Goal: Task Accomplishment & Management: Manage account settings

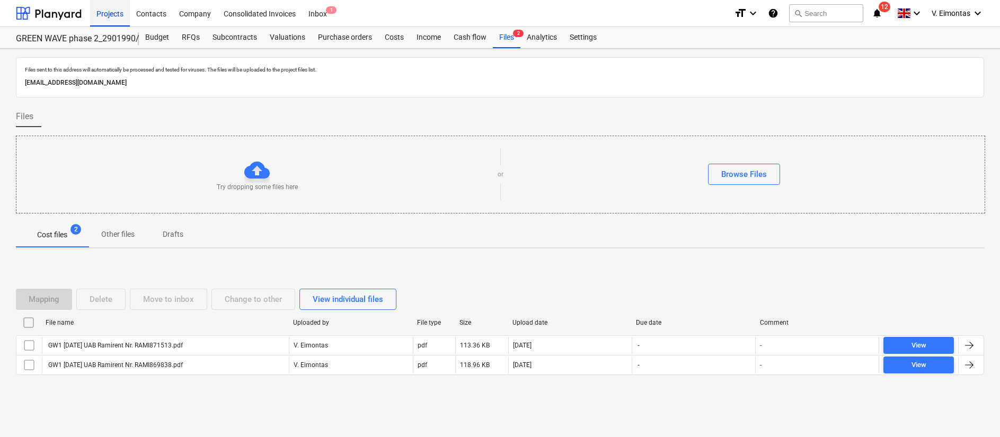
click at [107, 17] on div "Projects" at bounding box center [110, 12] width 40 height 27
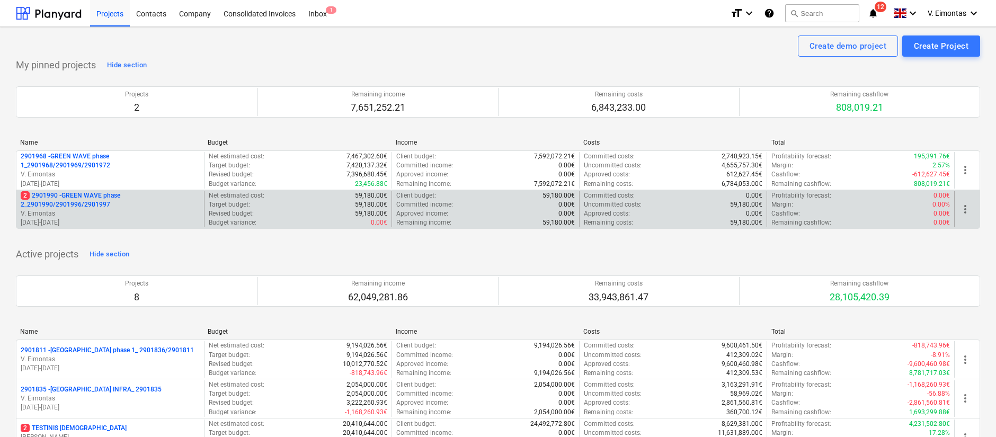
click at [108, 199] on p "2 2901990 - GREEN WAVE phase 2_2901990/2901996/2901997" at bounding box center [110, 200] width 179 height 18
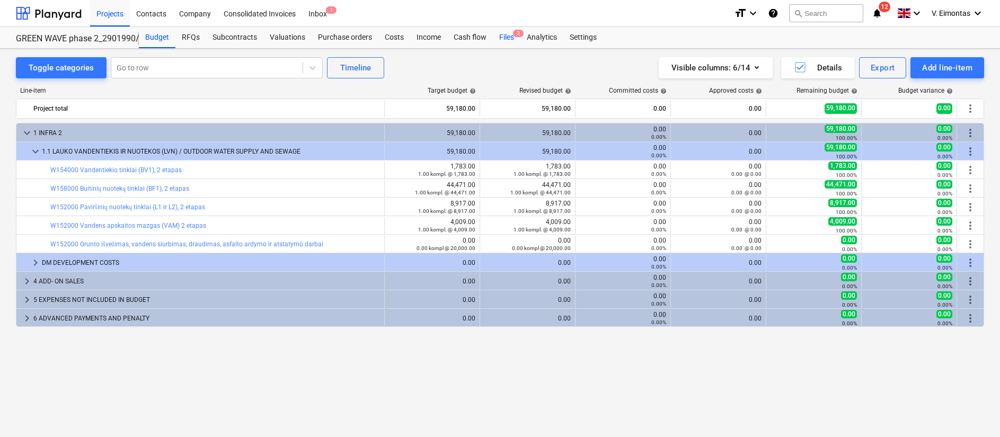
click at [502, 38] on div "Files 2" at bounding box center [507, 37] width 28 height 21
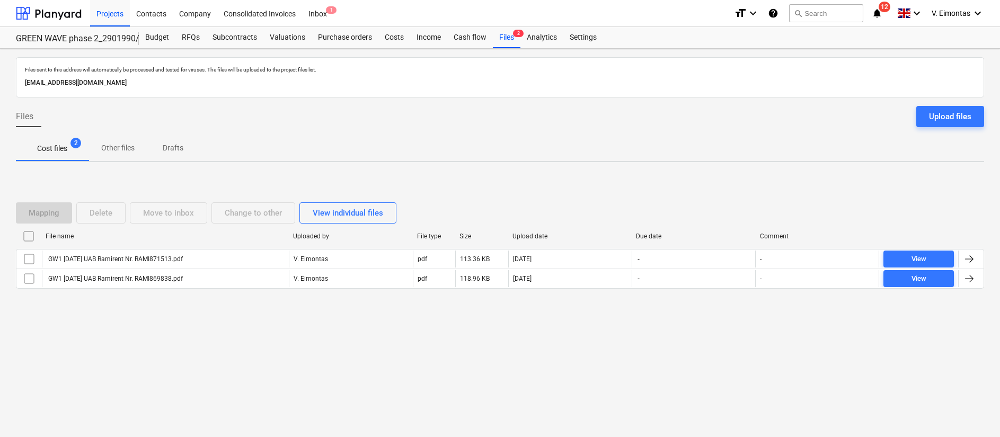
click at [34, 238] on input "checkbox" at bounding box center [28, 236] width 17 height 17
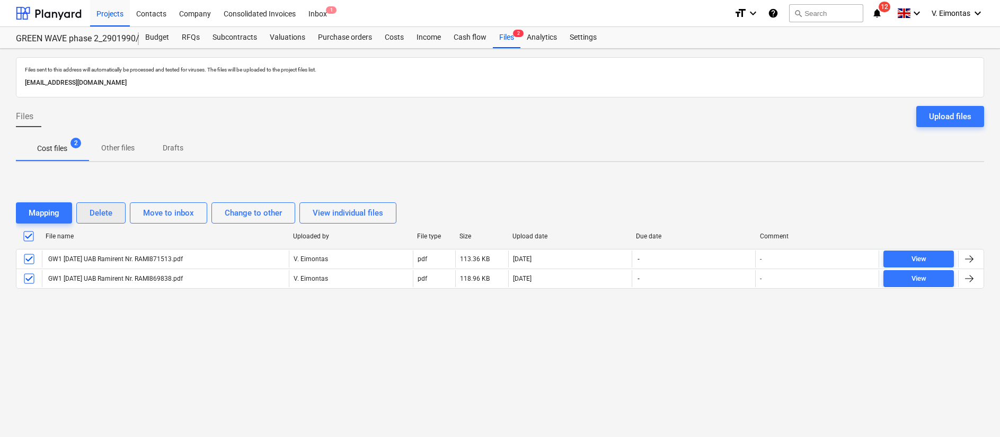
click at [94, 216] on div "Delete" at bounding box center [101, 213] width 23 height 14
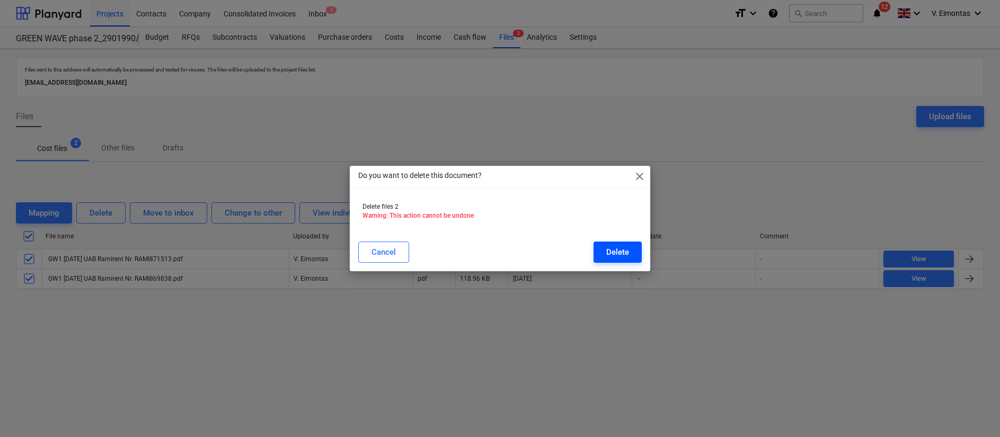
click at [627, 252] on div "Delete" at bounding box center [617, 252] width 23 height 14
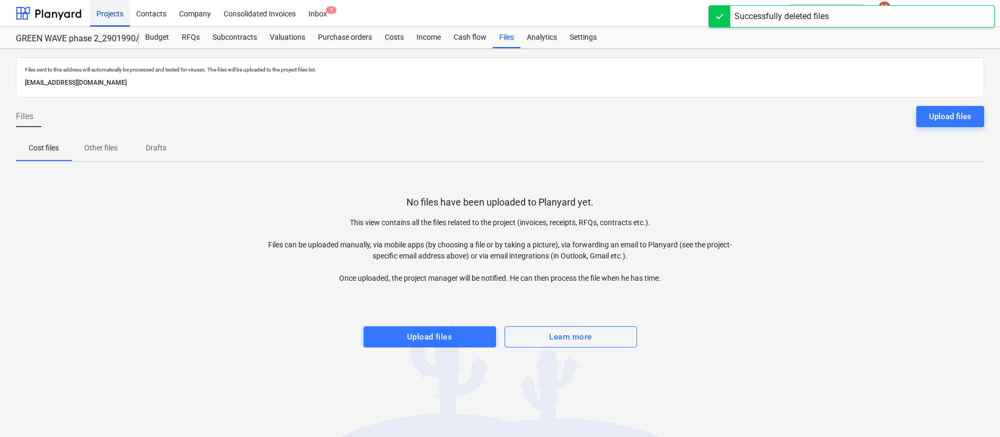
click at [116, 10] on div "Projects" at bounding box center [110, 12] width 40 height 27
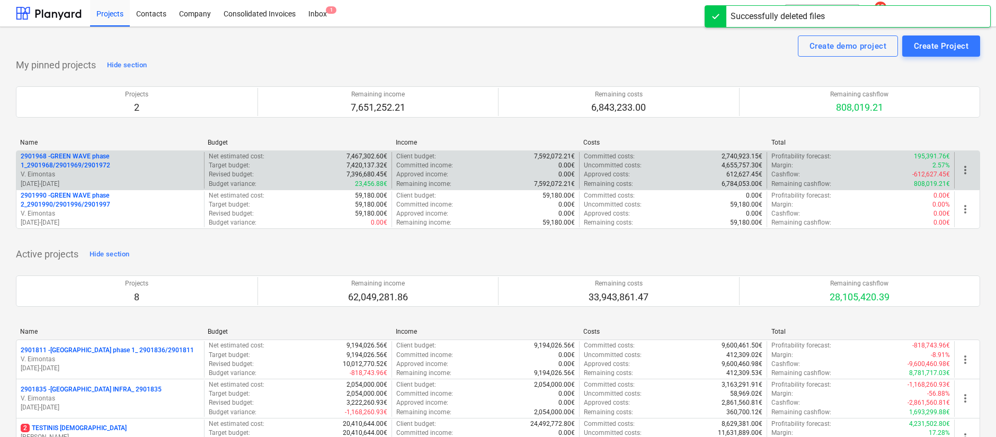
click at [108, 162] on p "2901968 - GREEN WAVE phase 1_2901968/2901969/2901972" at bounding box center [110, 161] width 179 height 18
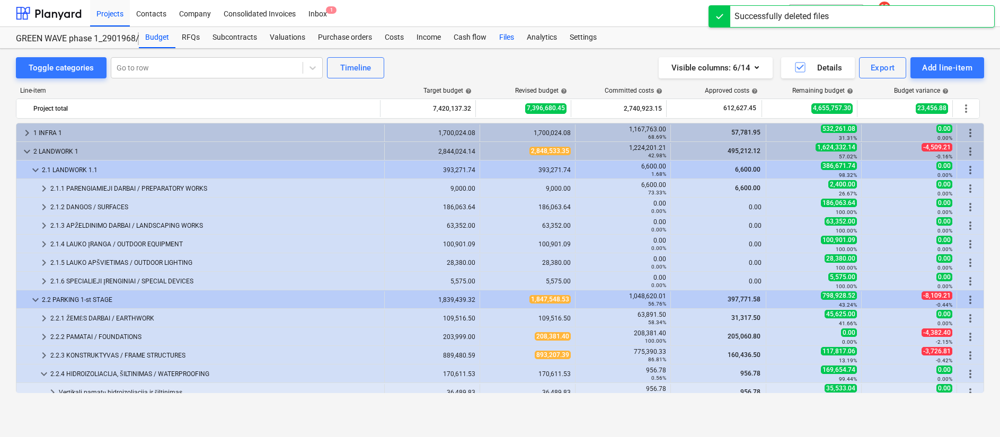
click at [510, 30] on div "Files" at bounding box center [507, 37] width 28 height 21
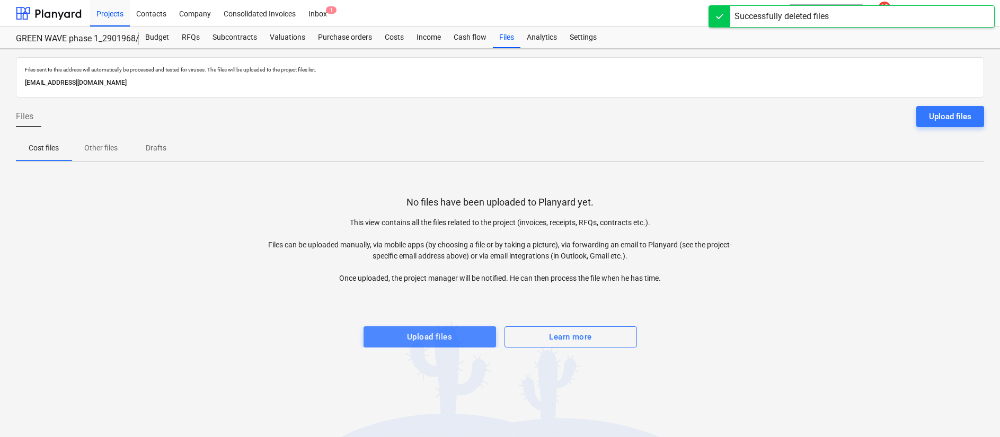
click at [422, 330] on div "Upload files" at bounding box center [429, 337] width 45 height 14
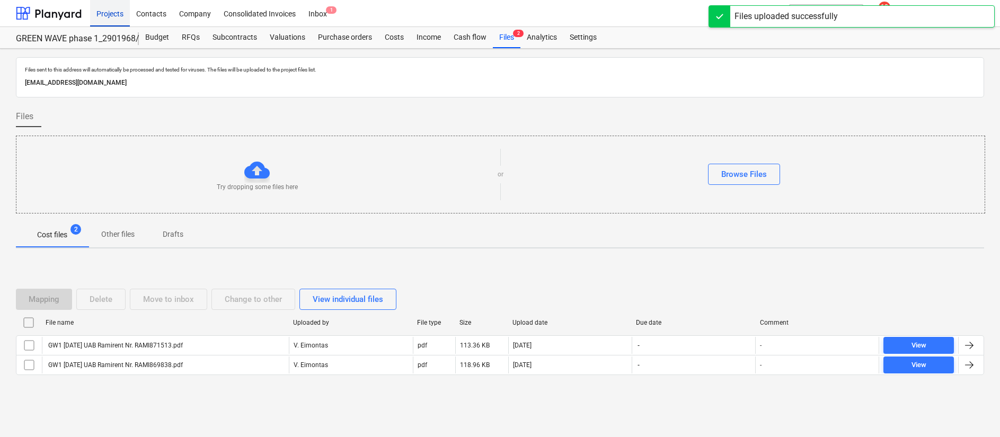
drag, startPoint x: 108, startPoint y: 12, endPoint x: 120, endPoint y: 3, distance: 15.2
click at [108, 12] on div "Projects" at bounding box center [110, 12] width 40 height 27
